Goal: Transaction & Acquisition: Purchase product/service

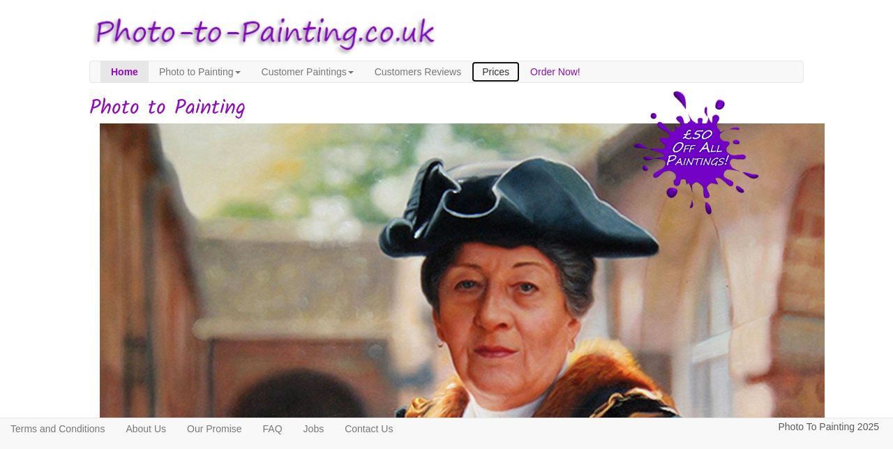
click at [501, 70] on link "Prices" at bounding box center [496, 71] width 48 height 21
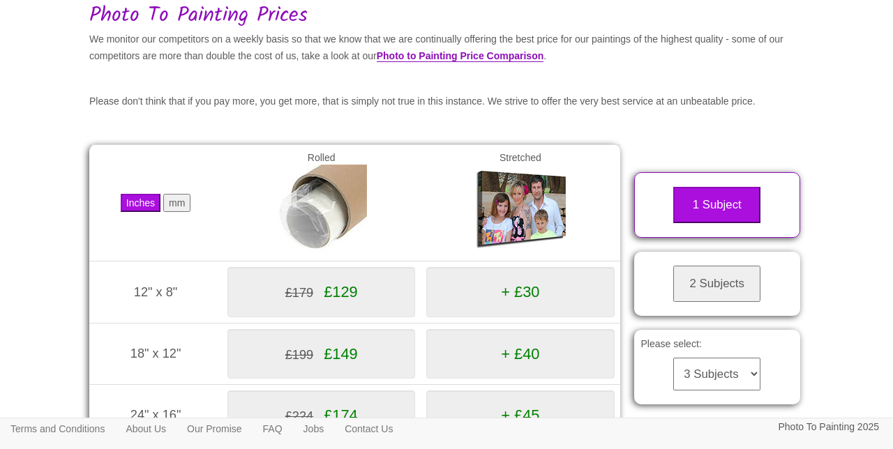
scroll to position [93, 0]
click at [712, 373] on select "3 Subjects 4 Subjects 5 Subjects 6 Subjects 7 Subjects 8 Subjects 9 Subjects 10…" at bounding box center [716, 373] width 87 height 33
click at [826, 128] on body "Your painting - risk free Toggle navigation Menu Home Photo to Painting Photo t…" at bounding box center [446, 336] width 893 height 847
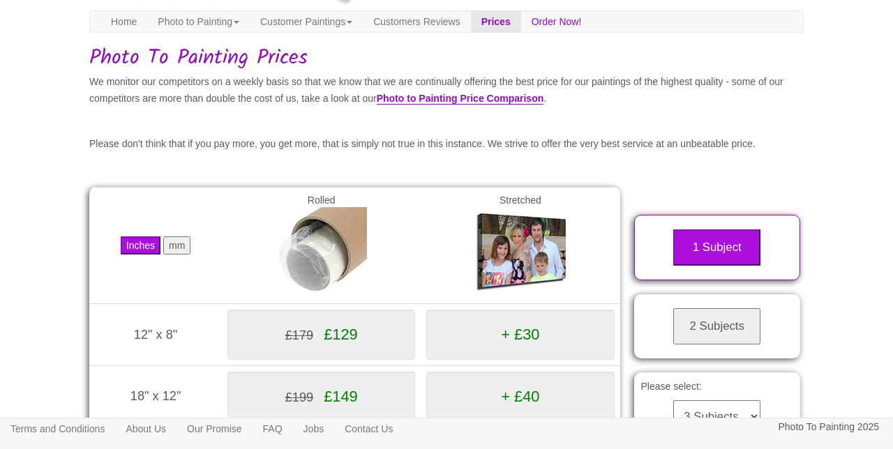
scroll to position [0, 0]
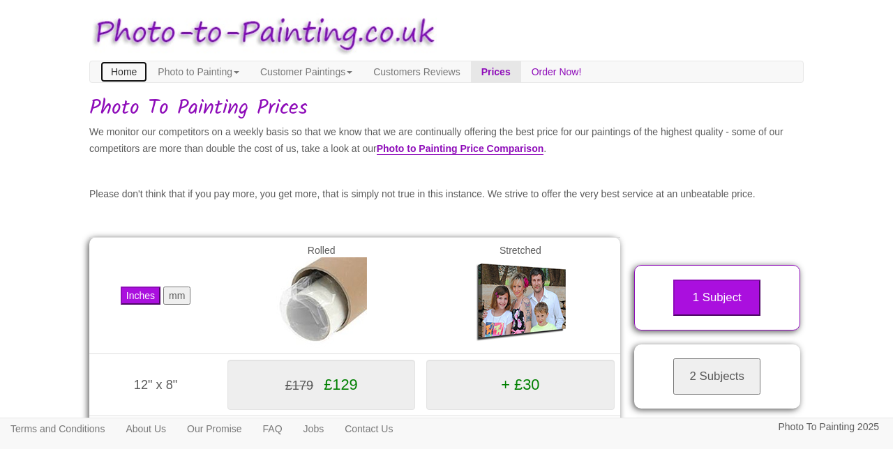
click at [121, 71] on link "Home" at bounding box center [123, 71] width 47 height 21
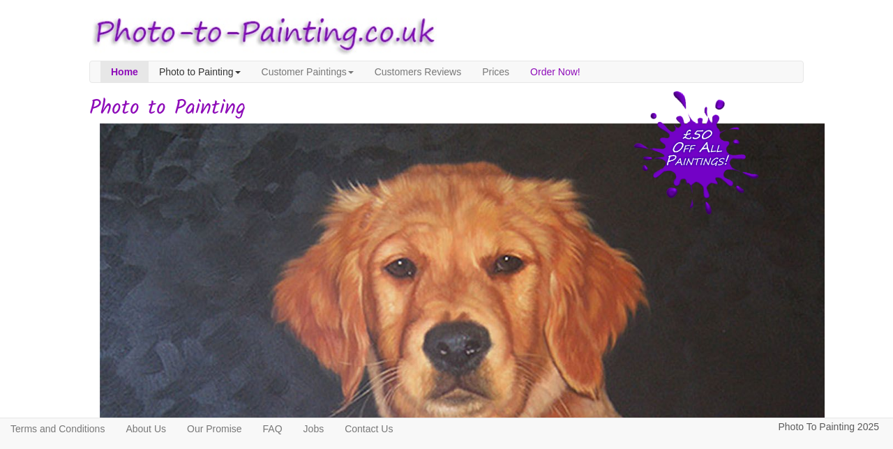
click at [191, 70] on link "Photo to Painting" at bounding box center [200, 71] width 103 height 21
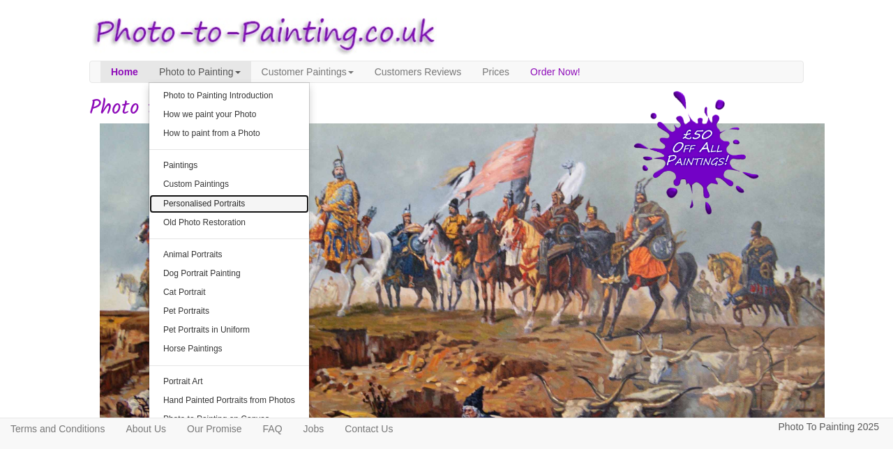
click at [190, 204] on link "Personalised Portraits" at bounding box center [229, 204] width 160 height 19
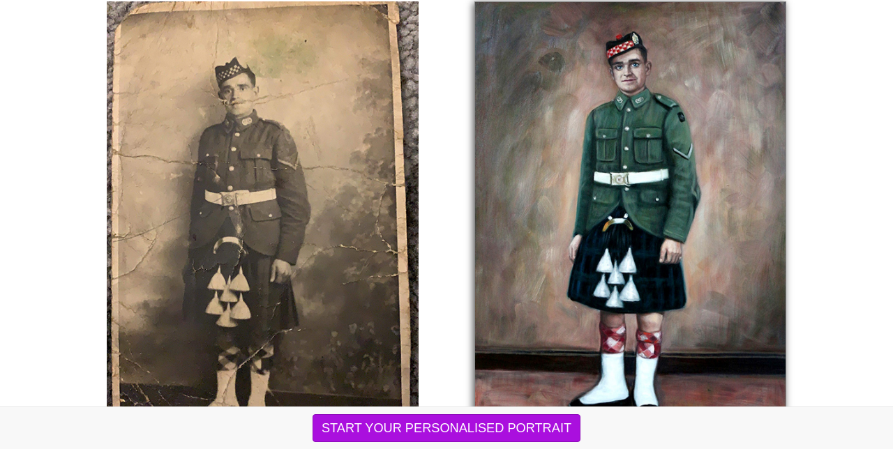
scroll to position [2699, 0]
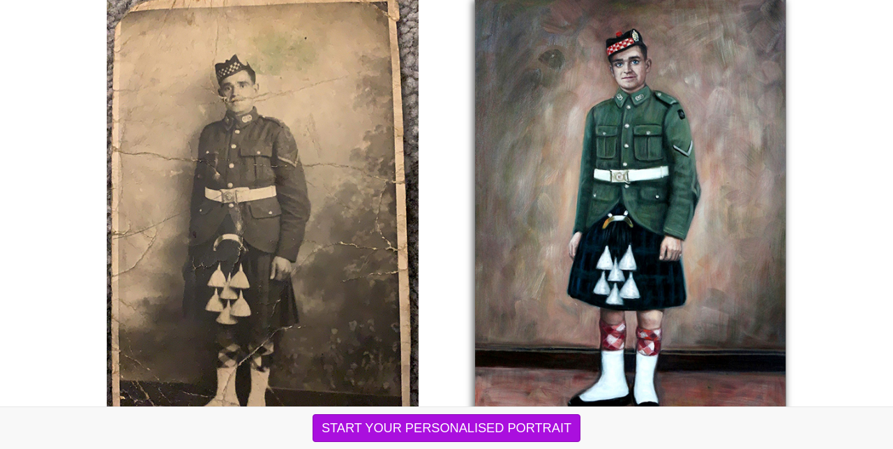
scroll to position [2743, 0]
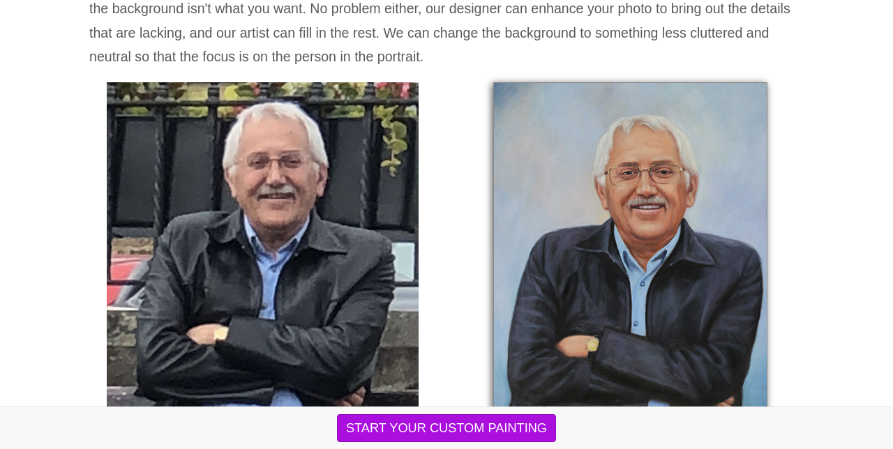
scroll to position [723, 0]
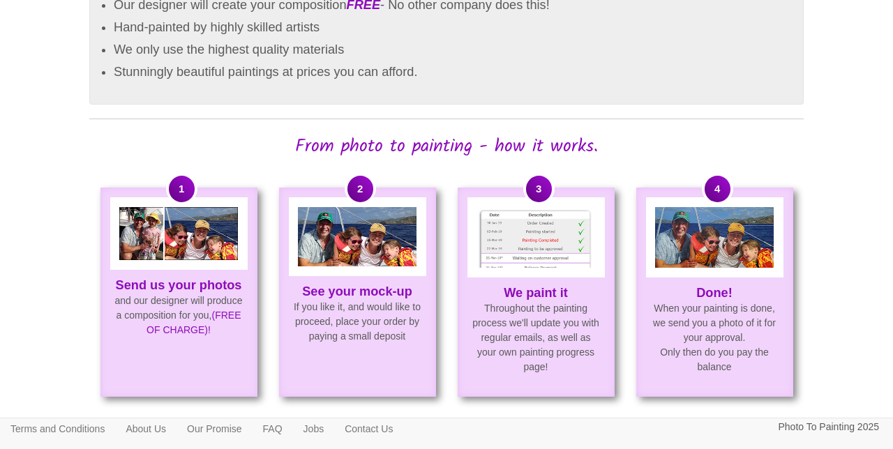
scroll to position [1002, 0]
